Goal: Task Accomplishment & Management: Complete application form

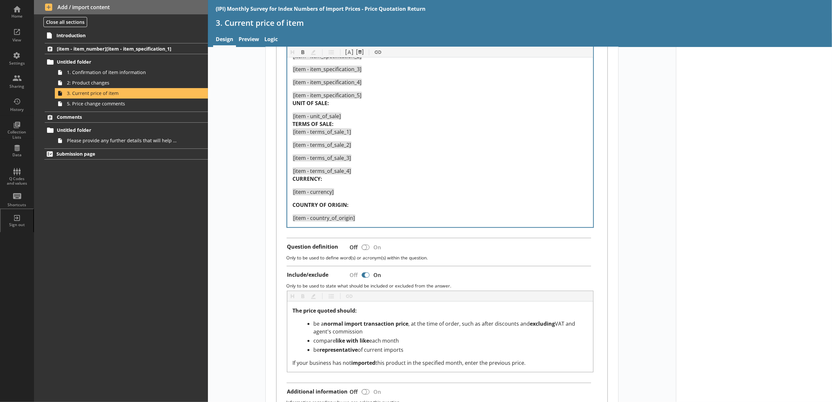
scroll to position [204, 0]
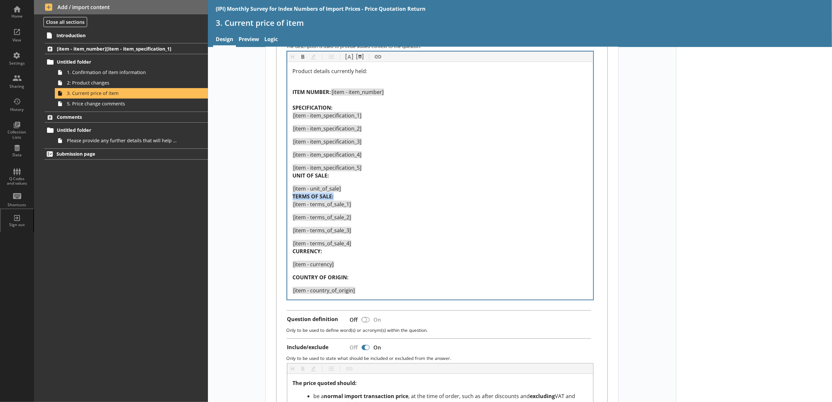
drag, startPoint x: 333, startPoint y: 198, endPoint x: 285, endPoint y: 199, distance: 48.7
click at [287, 199] on div "Heading Heading Bold Bold Highlight Highlight List List Pipe answer Pipe answer…" at bounding box center [440, 175] width 307 height 249
click at [423, 158] on div "[item - item_specification_4]" at bounding box center [440, 155] width 295 height 8
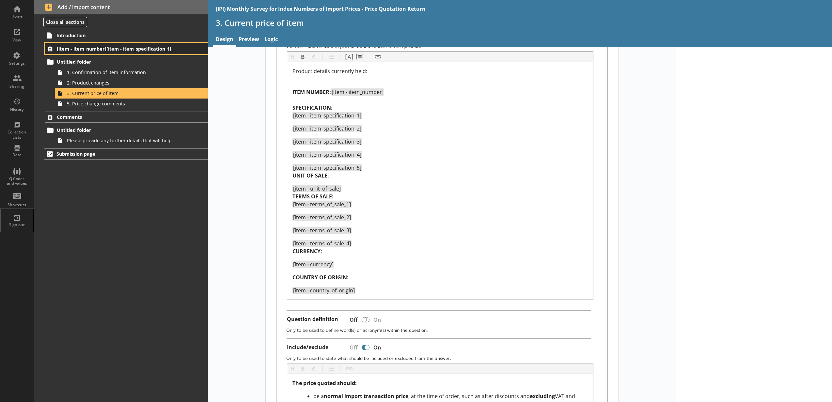
click at [87, 46] on span "[item - item_number][item - item_specification_1]" at bounding box center [116, 49] width 119 height 6
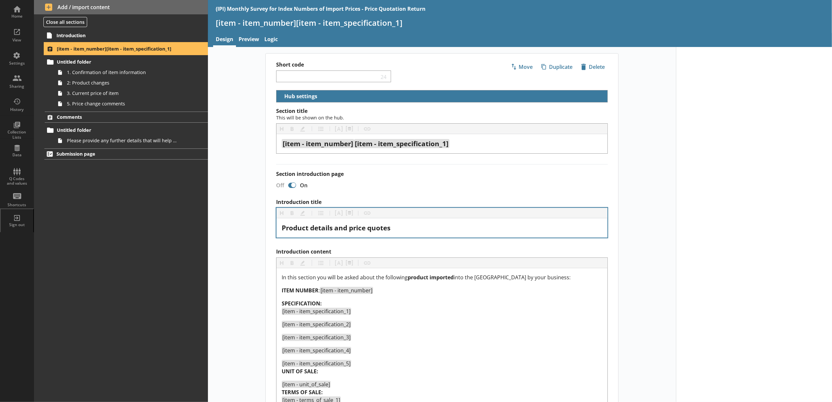
select select "18c8d37d-0af8-4842-925b-360f30585748"
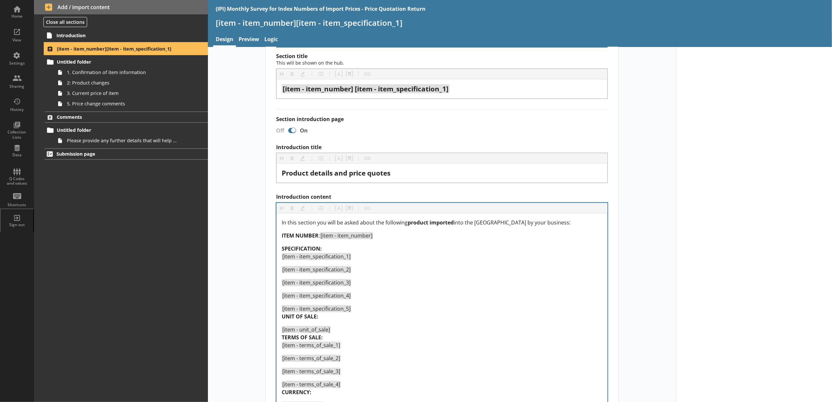
scroll to position [72, 0]
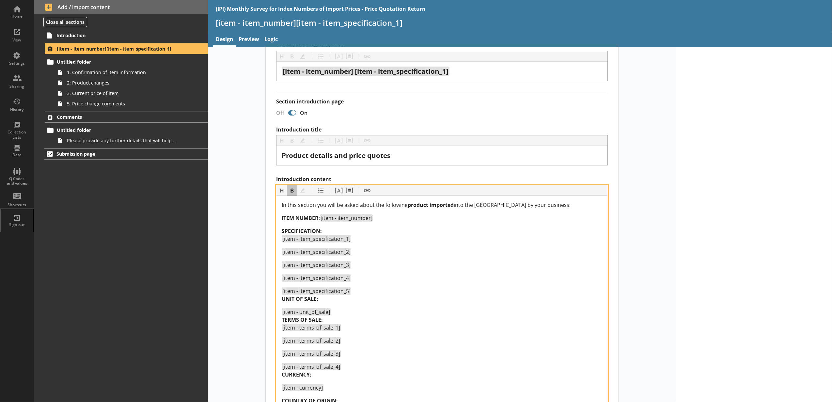
click at [339, 230] on div "SPECIFICATION: [item - item_specification_1]" at bounding box center [442, 235] width 321 height 16
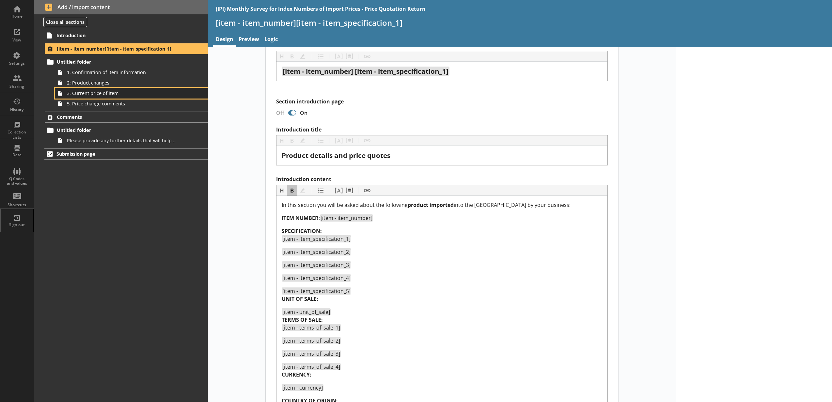
click at [140, 91] on span "3. Current price of item" at bounding box center [122, 93] width 111 height 6
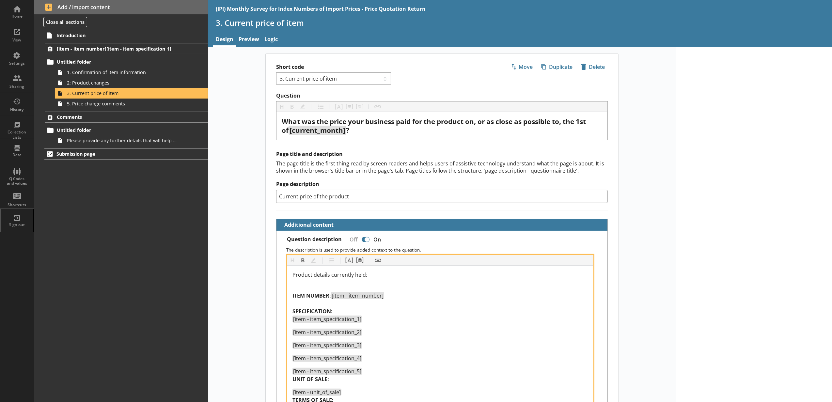
click at [310, 302] on div "ITEM NUMBER: [item - item_number] SPECIFICATION: [item - item_specification_1]" at bounding box center [440, 303] width 295 height 39
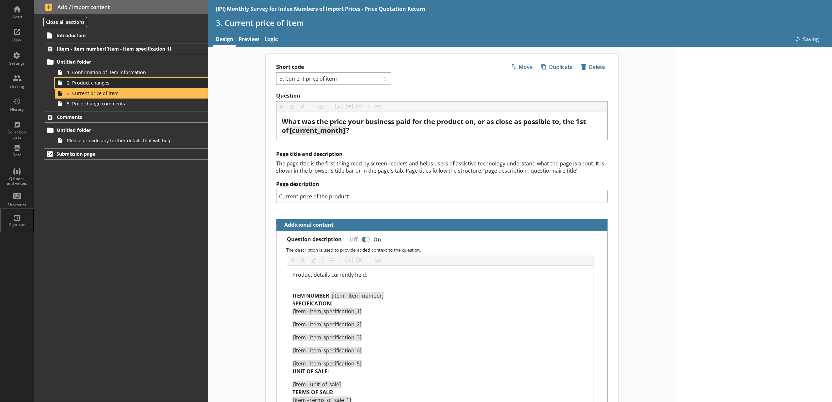
click at [103, 82] on span "2: Product changes" at bounding box center [122, 83] width 111 height 6
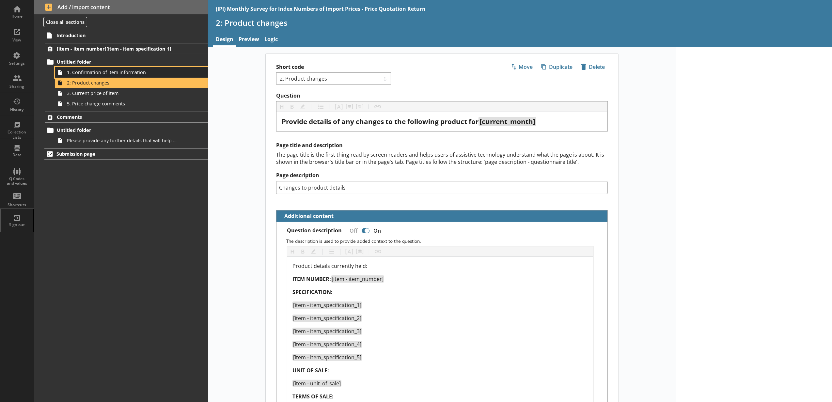
click at [103, 74] on span "1. Confirmation of item information" at bounding box center [122, 72] width 111 height 6
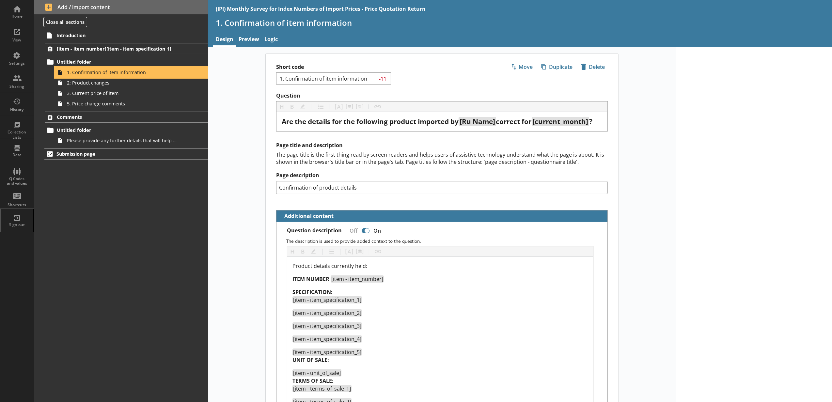
click at [104, 72] on span "1. Confirmation of item information" at bounding box center [122, 72] width 111 height 6
type textarea "x"
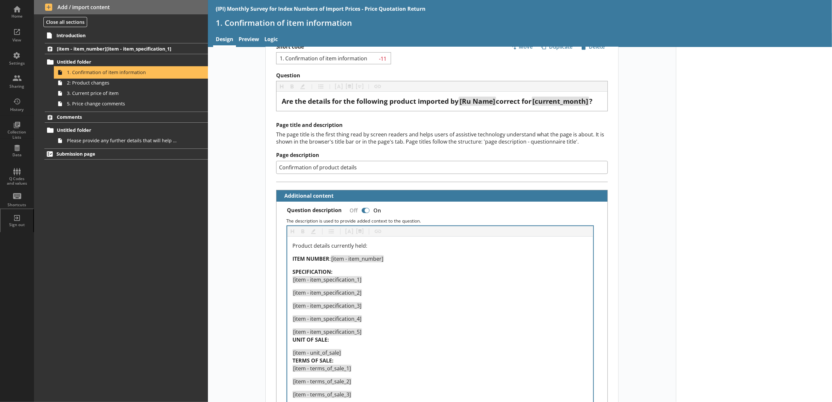
scroll to position [72, 0]
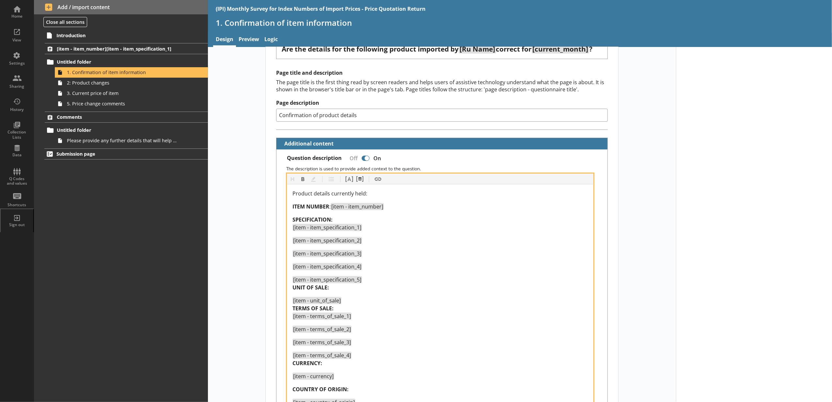
click at [326, 291] on span "UNIT OF SALE:" at bounding box center [311, 287] width 37 height 7
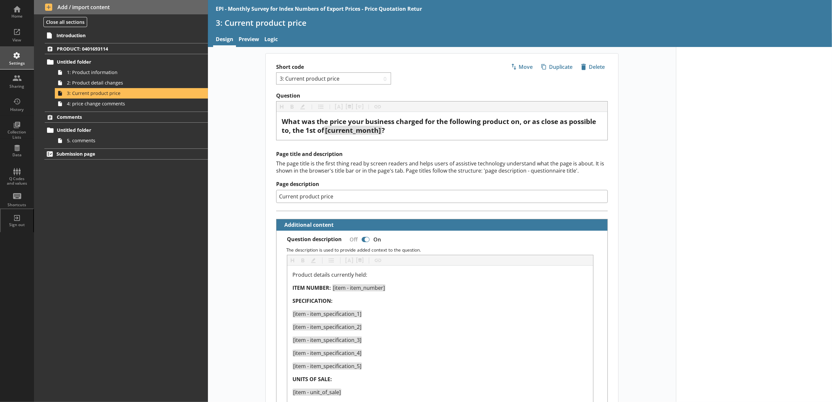
scroll to position [435, 0]
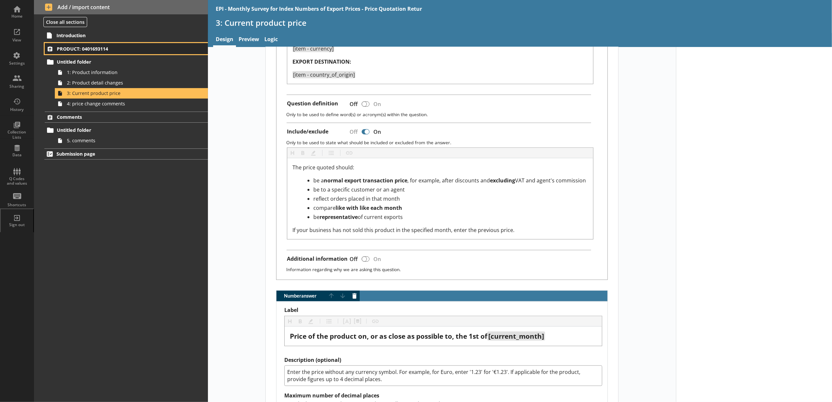
click at [108, 45] on link "PRODUCT: 0401693114" at bounding box center [126, 48] width 163 height 11
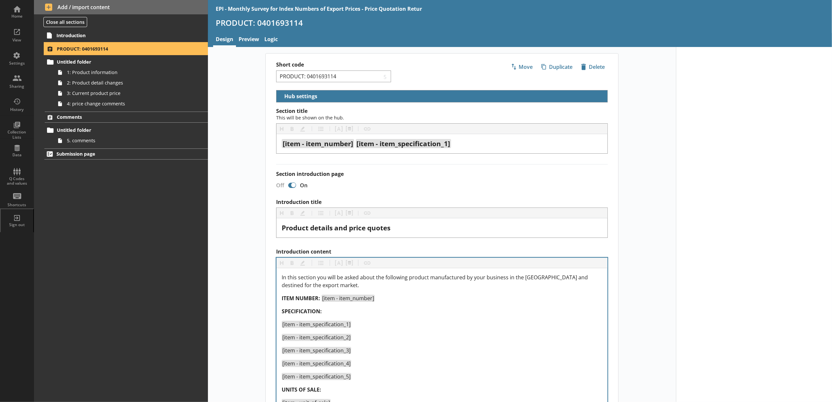
select select "5d514584-2e6d-4149-86df-4889fd375b9d"
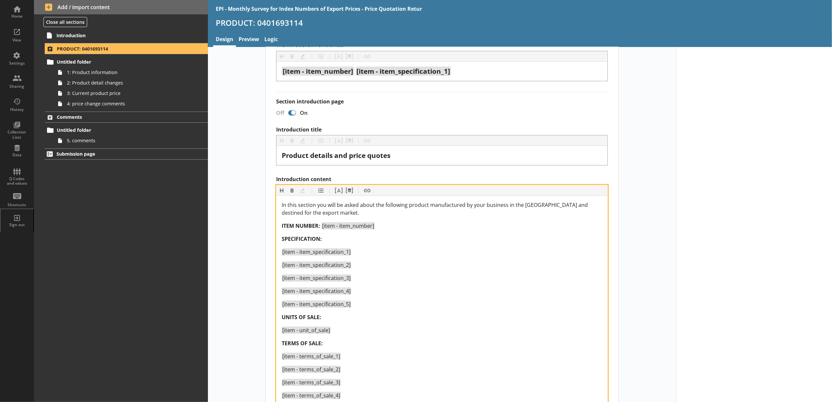
scroll to position [145, 0]
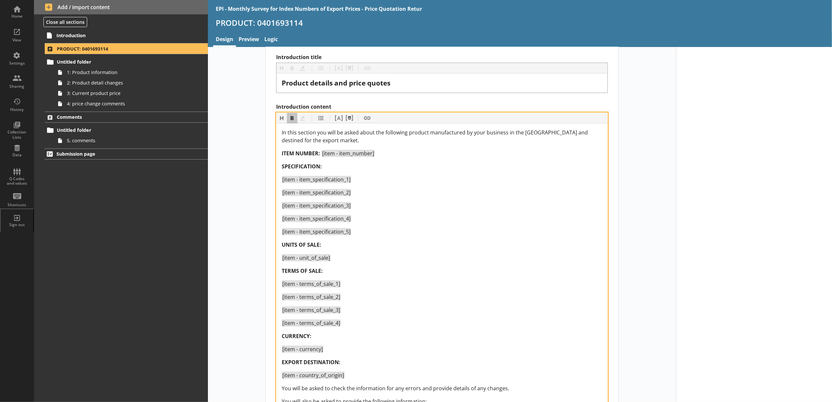
click at [329, 216] on span "[item - item_specification_4]" at bounding box center [316, 218] width 68 height 7
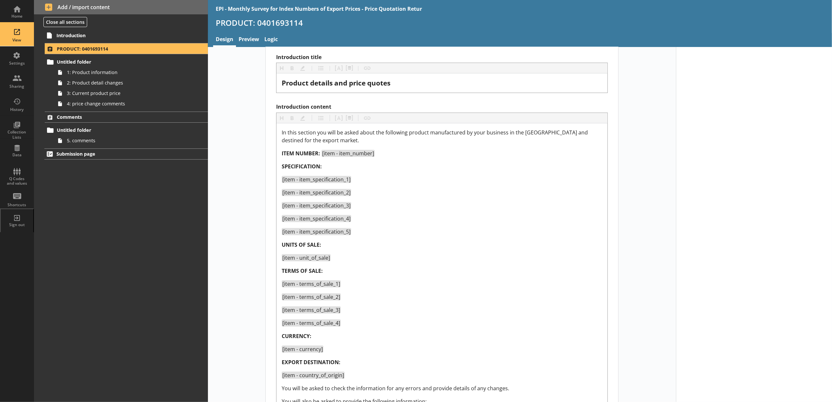
click at [2, 27] on link "View" at bounding box center [17, 34] width 34 height 23
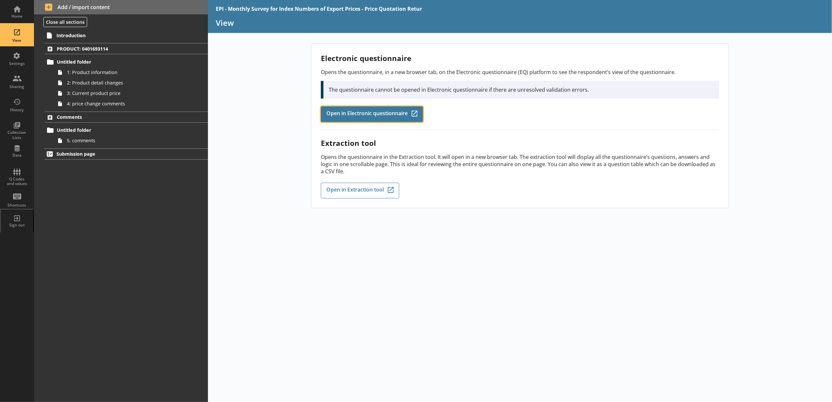
click at [329, 118] on span "Open in Electronic questionnaire" at bounding box center [366, 114] width 81 height 7
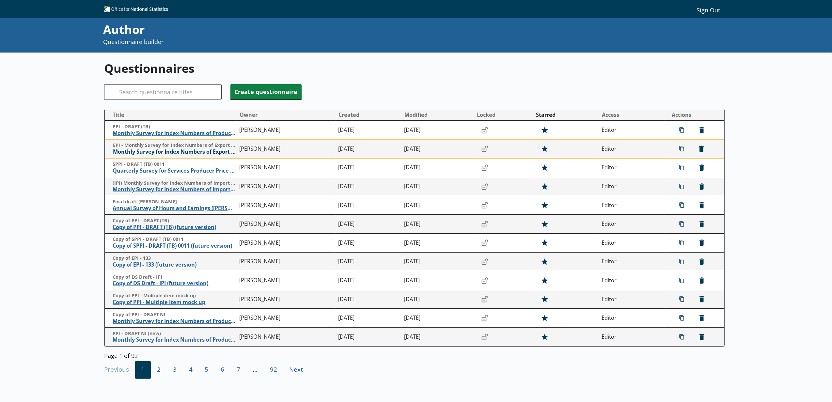
click at [176, 152] on span "Monthly Survey for Index Numbers of Export Prices - Price Quotation Return" at bounding box center [174, 152] width 123 height 7
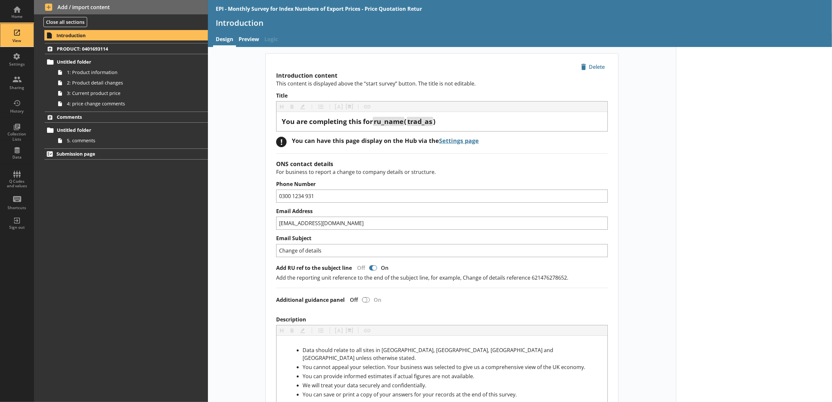
click at [24, 33] on div "View" at bounding box center [17, 35] width 23 height 23
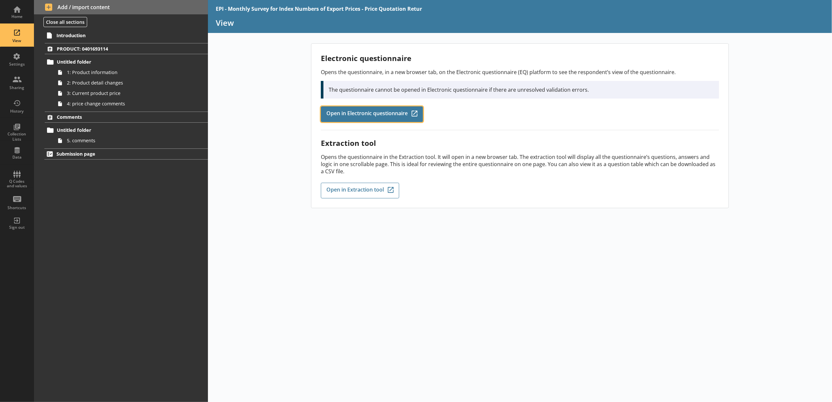
click at [375, 117] on span "Open in Electronic questionnaire" at bounding box center [366, 114] width 81 height 7
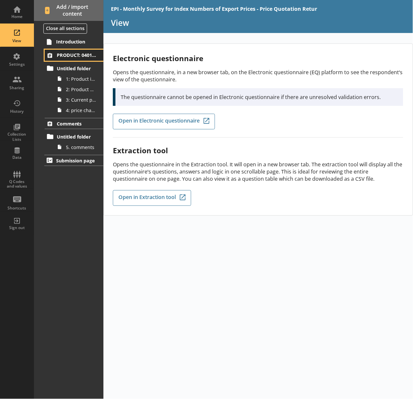
click at [67, 60] on link "PRODUCT: 0401693114" at bounding box center [74, 55] width 58 height 11
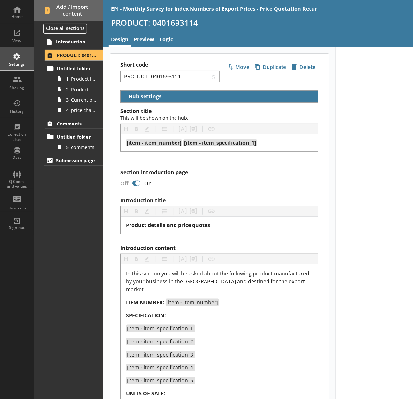
select select "5d514584-2e6d-4149-86df-4889fd375b9d"
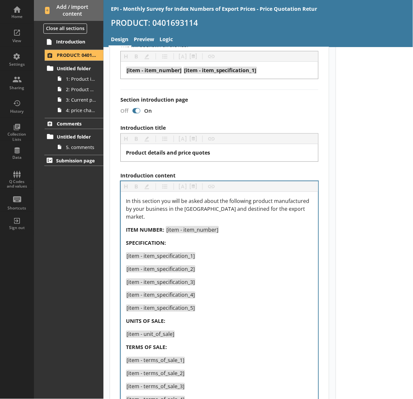
scroll to position [145, 0]
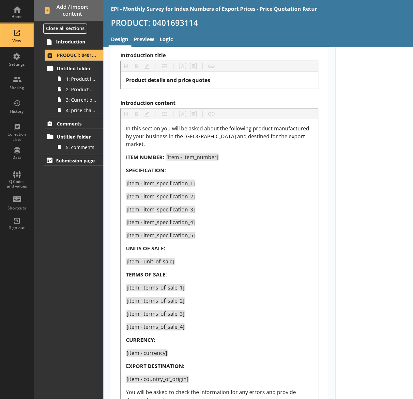
click at [19, 42] on div "View" at bounding box center [17, 40] width 23 height 5
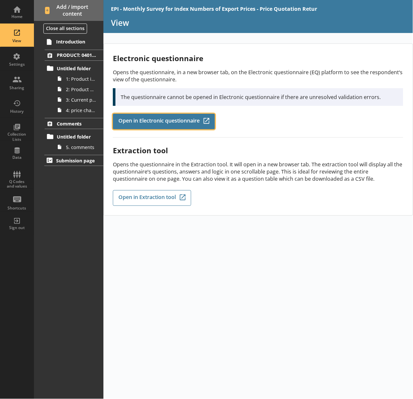
click at [174, 127] on link "Open in Electronic questionnaire Q-Codes_Icon Created with Sketch." at bounding box center [164, 122] width 102 height 16
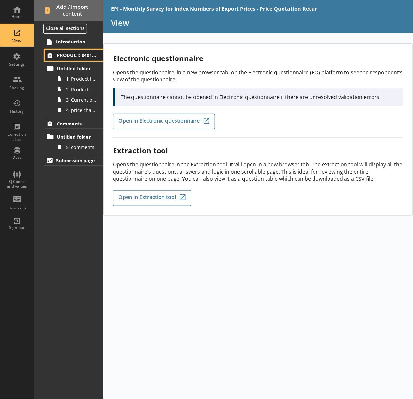
click at [85, 55] on span "PRODUCT: 0401693114" at bounding box center [77, 55] width 40 height 6
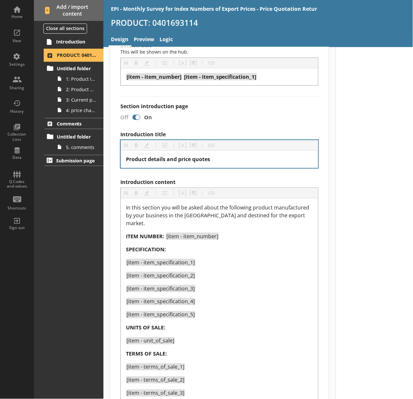
select select "5d514584-2e6d-4149-86df-4889fd375b9d"
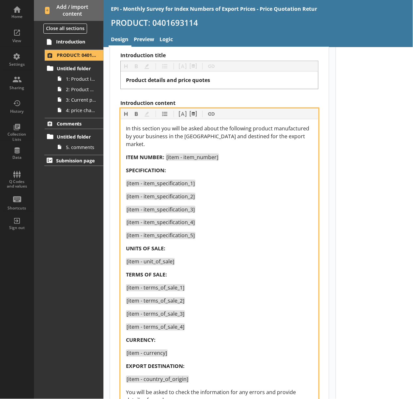
click at [161, 165] on div "In this section you will be asked about the following product manufactured by y…" at bounding box center [219, 295] width 187 height 343
click at [156, 156] on span "ITEM NUMBER:" at bounding box center [145, 156] width 39 height 7
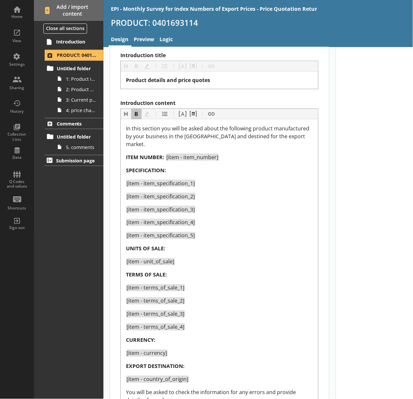
click at [367, 244] on div at bounding box center [374, 320] width 77 height 837
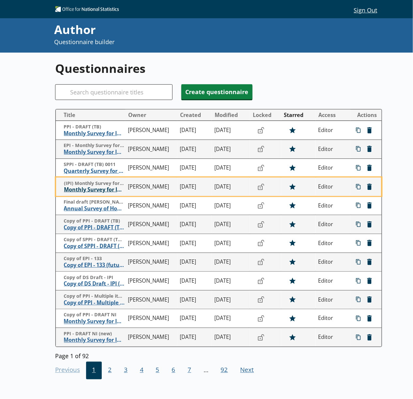
click at [76, 190] on span "Monthly Survey for Index Numbers of Import Prices - Price Quotation Return" at bounding box center [94, 189] width 61 height 7
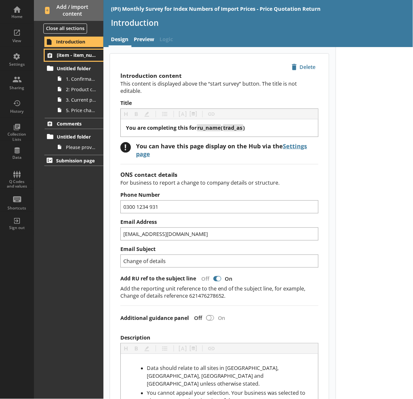
click at [68, 56] on span "[item - item_number][item - item_specification_1]" at bounding box center [77, 55] width 40 height 6
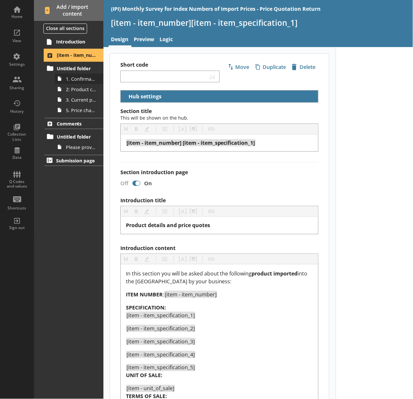
select select "18c8d37d-0af8-4842-925b-360f30585748"
click at [17, 29] on div "View" at bounding box center [17, 35] width 23 height 23
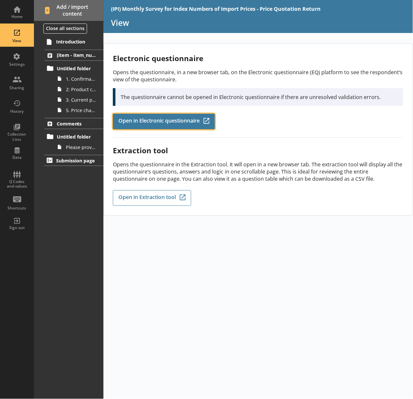
click at [164, 119] on span "Open in Electronic questionnaire" at bounding box center [159, 121] width 81 height 7
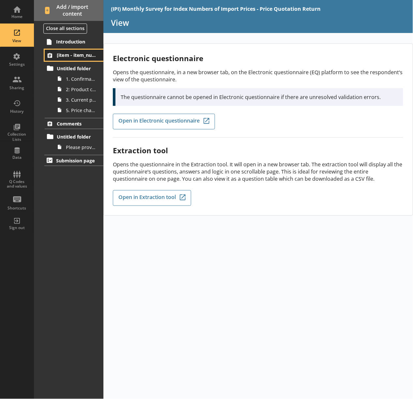
click at [87, 53] on span "[item - item_number][item - item_specification_1]" at bounding box center [77, 55] width 40 height 6
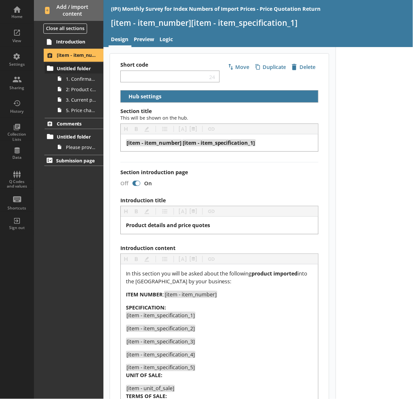
select select "18c8d37d-0af8-4842-925b-360f30585748"
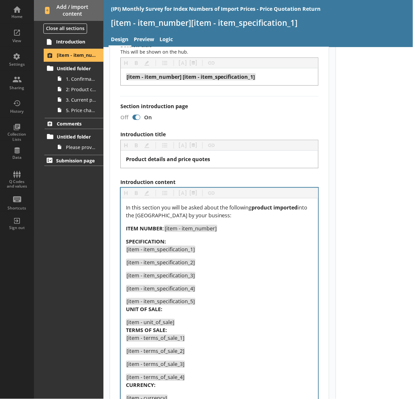
scroll to position [145, 0]
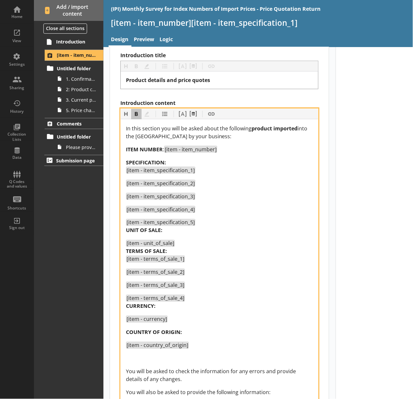
click at [155, 150] on span "ITEM NUMBER" at bounding box center [144, 149] width 37 height 7
click at [189, 173] on span "[item - item_specification_1]" at bounding box center [161, 170] width 68 height 7
click at [218, 220] on div "[item - item_specification_5] UNIT OF SALE:" at bounding box center [219, 226] width 187 height 16
